Goal: Information Seeking & Learning: Learn about a topic

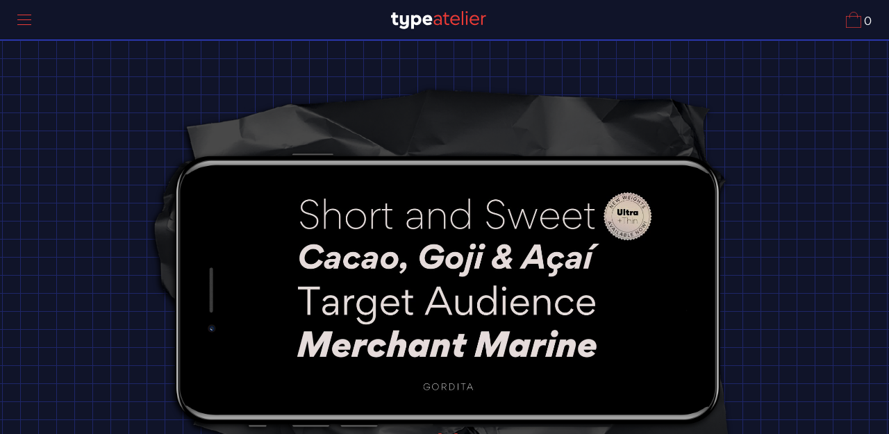
click at [30, 18] on div at bounding box center [24, 20] width 35 height 32
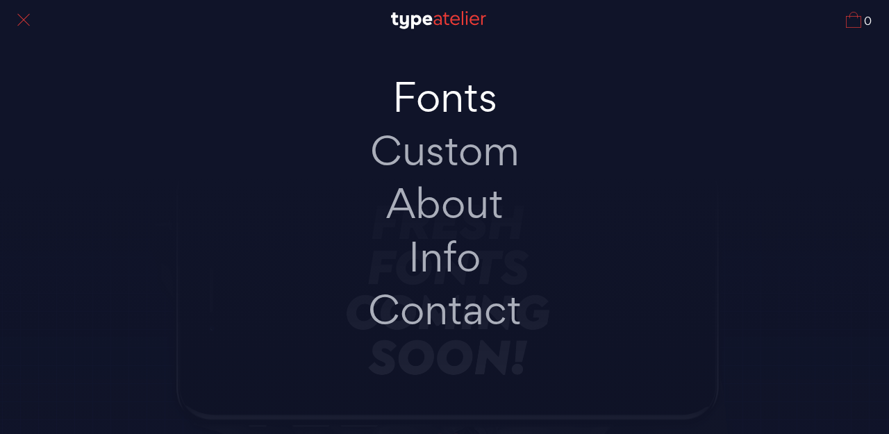
click at [462, 105] on link "Fonts" at bounding box center [445, 97] width 292 height 53
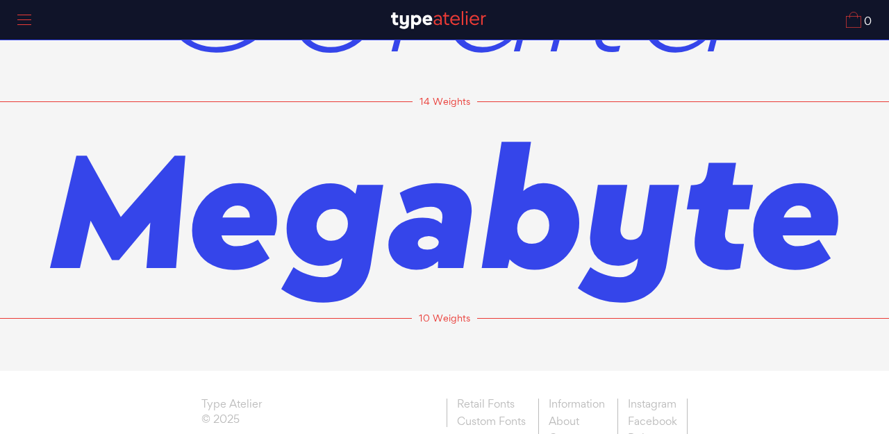
scroll to position [165, 0]
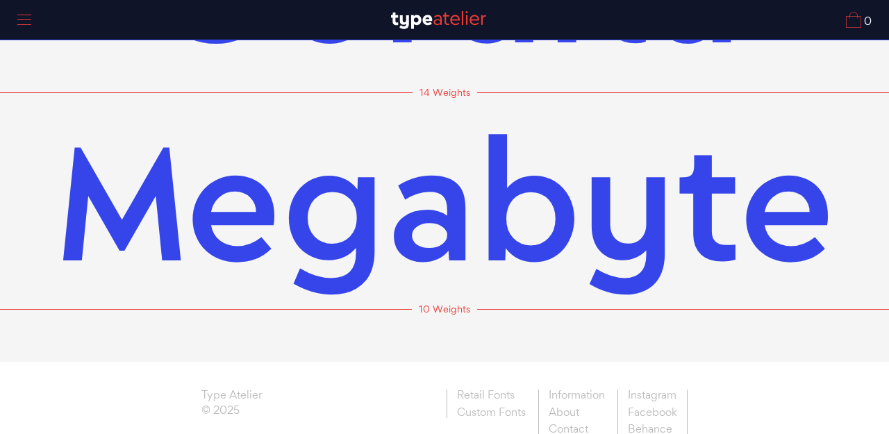
click at [271, 216] on span "Megabyte" at bounding box center [445, 200] width 778 height 216
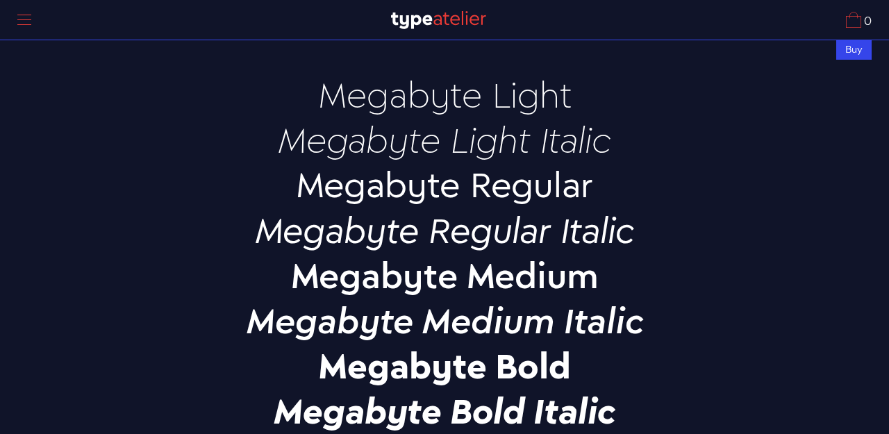
click at [447, 92] on p "Megabyte Light" at bounding box center [444, 94] width 486 height 38
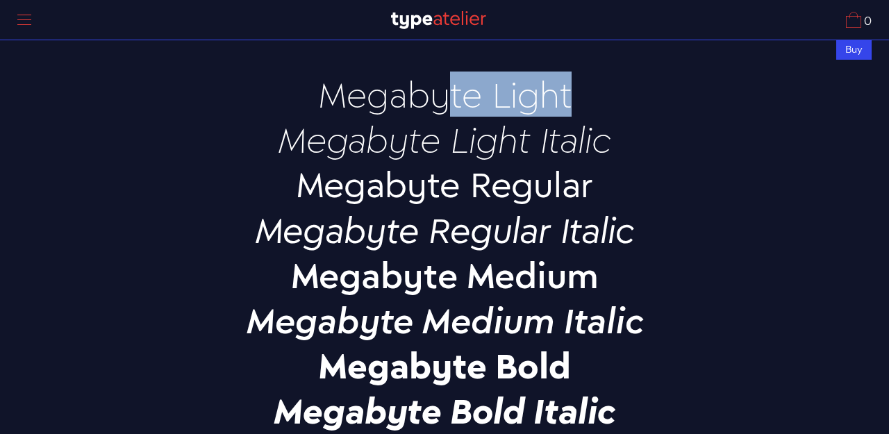
click at [447, 92] on p "Megabyte Light" at bounding box center [444, 94] width 486 height 38
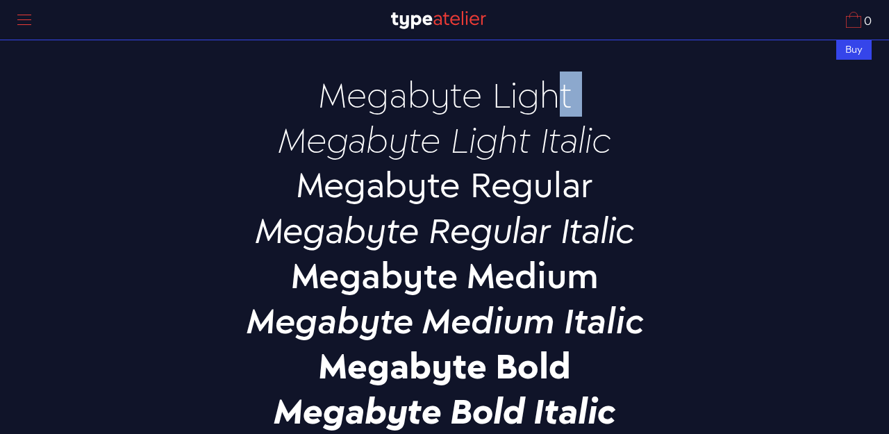
click at [458, 108] on p "Megabyte Light" at bounding box center [444, 94] width 486 height 38
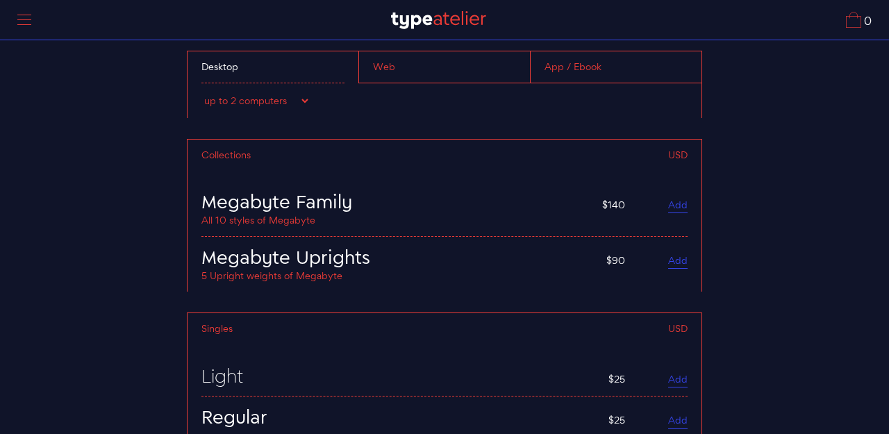
scroll to position [3851, 0]
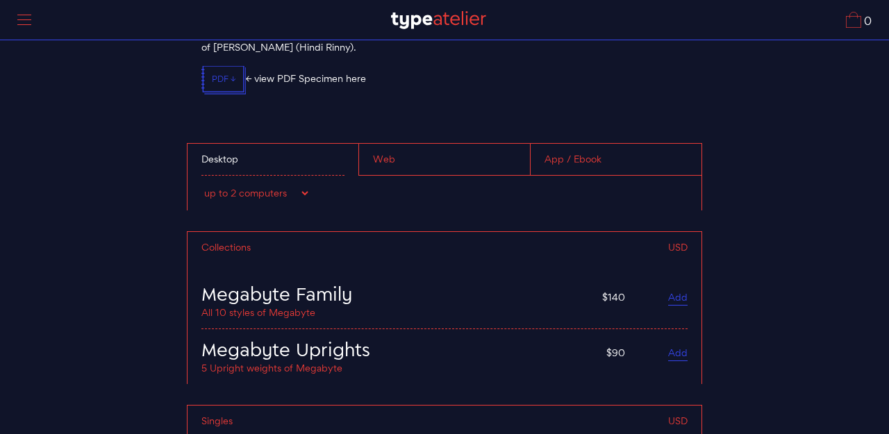
click at [462, 153] on div "Web" at bounding box center [444, 160] width 172 height 32
click at [303, 148] on div "Desktop" at bounding box center [272, 160] width 171 height 32
click at [412, 149] on div "Web" at bounding box center [444, 160] width 172 height 32
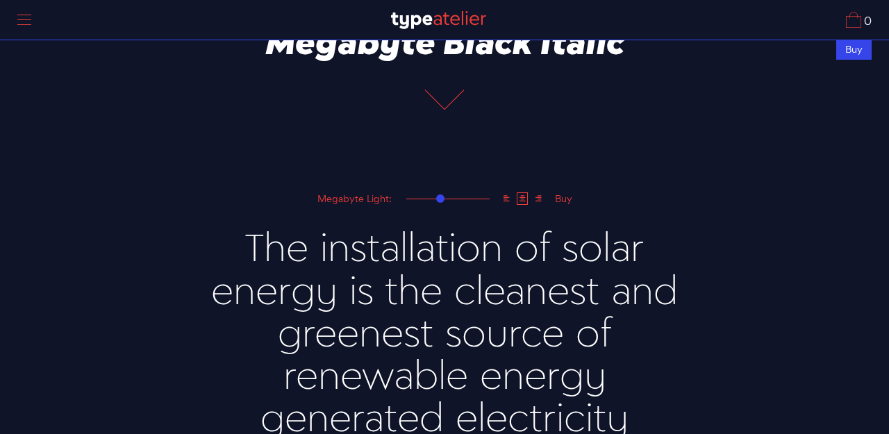
scroll to position [487, 0]
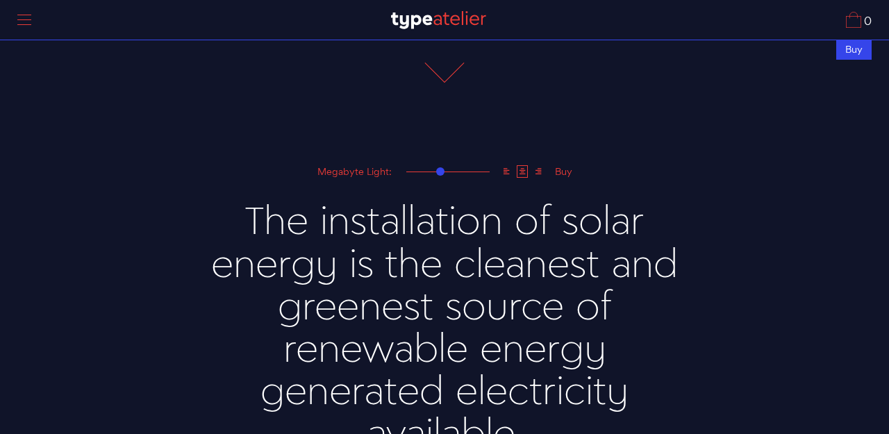
click at [509, 170] on icon at bounding box center [506, 171] width 11 height 12
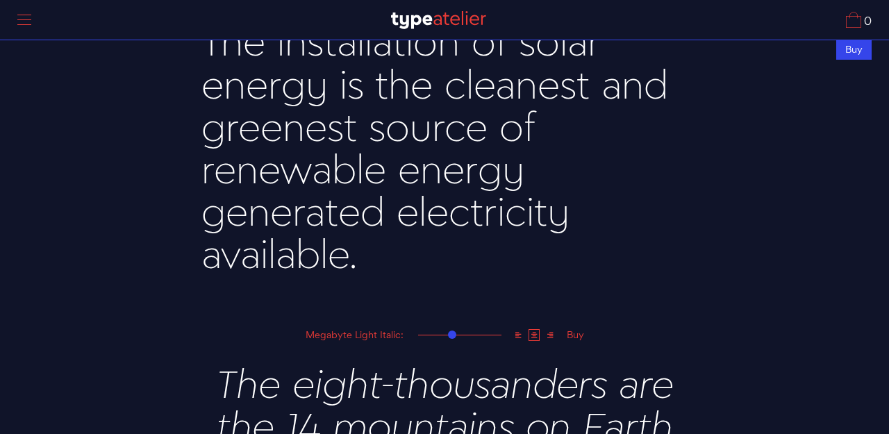
scroll to position [0, 0]
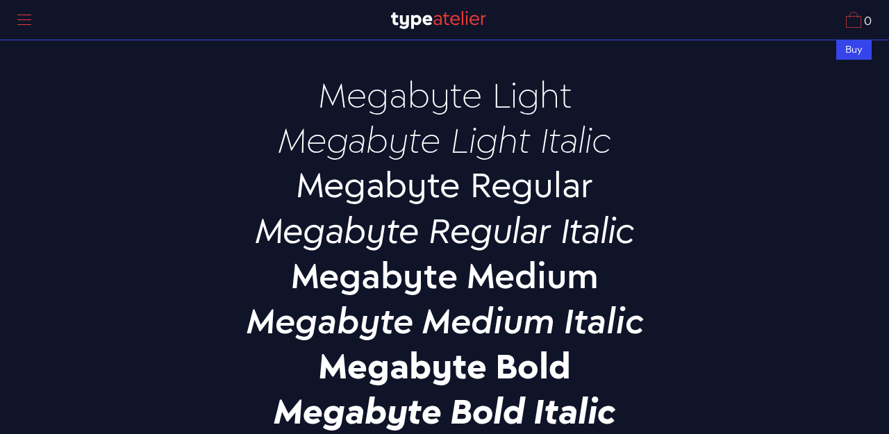
click at [490, 111] on p "Megabyte Light" at bounding box center [444, 94] width 486 height 38
click at [490, 112] on p "Megabyte Light" at bounding box center [444, 94] width 486 height 38
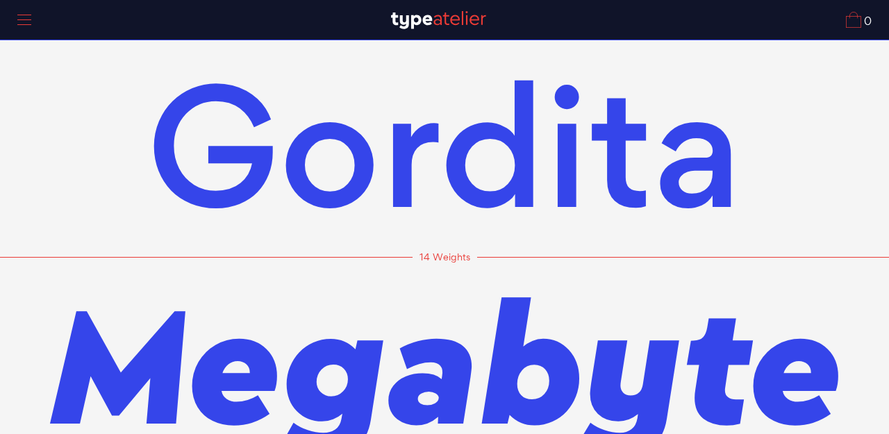
click at [18, 19] on span at bounding box center [24, 19] width 14 height 1
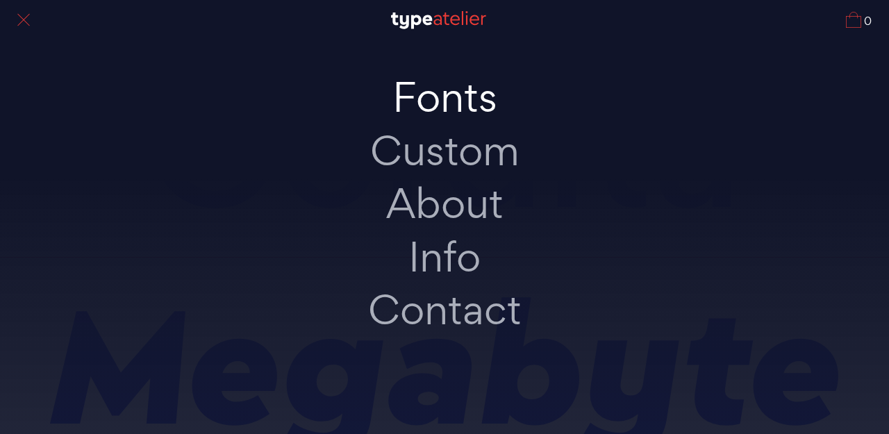
click at [468, 99] on link "Fonts" at bounding box center [445, 97] width 292 height 53
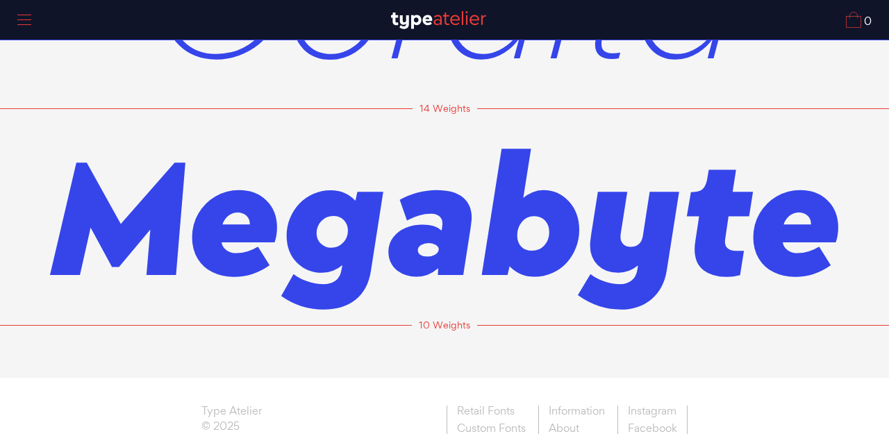
scroll to position [194, 0]
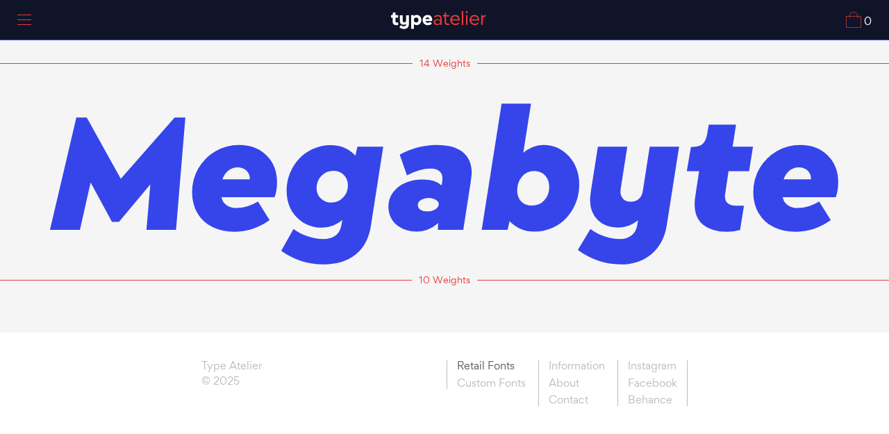
click at [492, 371] on link "Retail Fonts" at bounding box center [490, 367] width 89 height 15
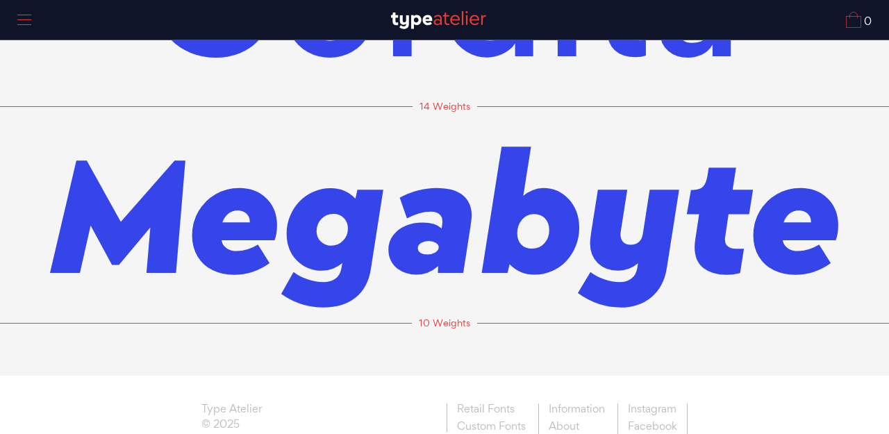
scroll to position [194, 0]
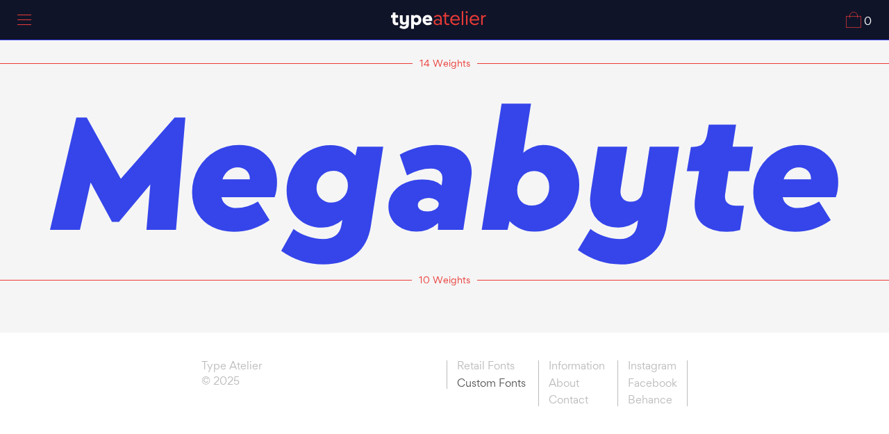
click at [511, 381] on link "Custom Fonts" at bounding box center [490, 382] width 89 height 15
